Goal: Transaction & Acquisition: Purchase product/service

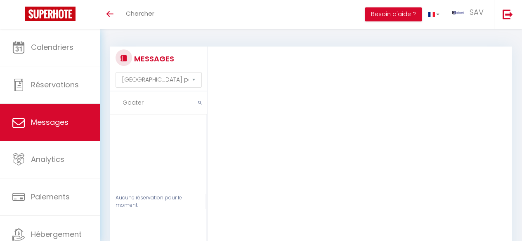
select select "message"
drag, startPoint x: 0, startPoint y: 0, endPoint x: 111, endPoint y: 100, distance: 149.5
click at [111, 100] on input "Goater" at bounding box center [158, 103] width 97 height 23
type input "h"
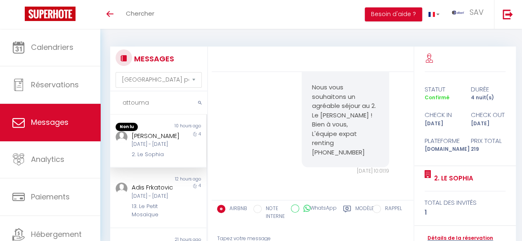
scroll to position [2784, 0]
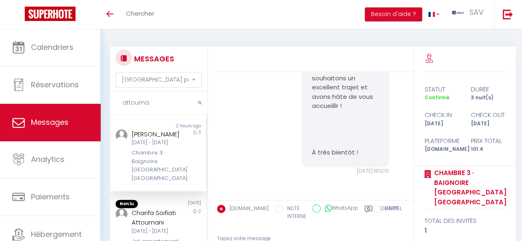
type input "attouma"
click at [177, 172] on div "Chambre 3 · Baignoire [GEOGRAPHIC_DATA] [GEOGRAPHIC_DATA]" at bounding box center [157, 166] width 51 height 34
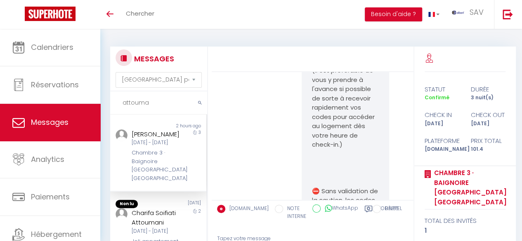
scroll to position [2025, 0]
drag, startPoint x: 327, startPoint y: 136, endPoint x: 308, endPoint y: 118, distance: 25.1
click at [308, 118] on div "Bienvenue Mouhamadilihadi ! Le grand jour est arrivé, et nous sommes ravis de v…" at bounding box center [344, 95] width 87 height 1366
copy p "[URL][DOMAIN_NAME]"
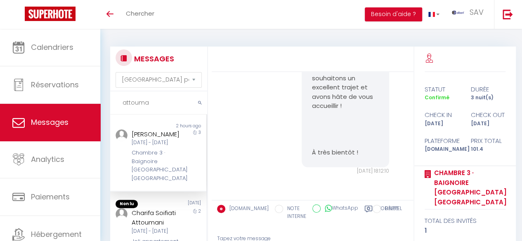
scroll to position [2784, 0]
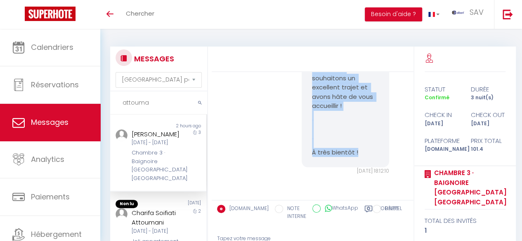
drag, startPoint x: 310, startPoint y: 136, endPoint x: 364, endPoint y: 155, distance: 57.5
copy pre "Loremipsu Dolorsitametcon ! Ad elits doei tem incidi, ut labo etdolo magna al e…"
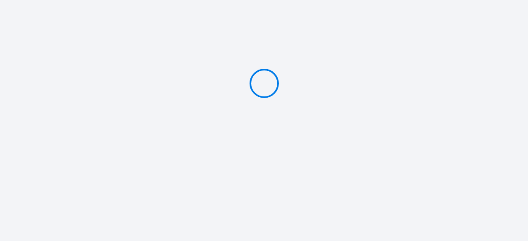
type input "Caution 200 €"
